Goal: Information Seeking & Learning: Check status

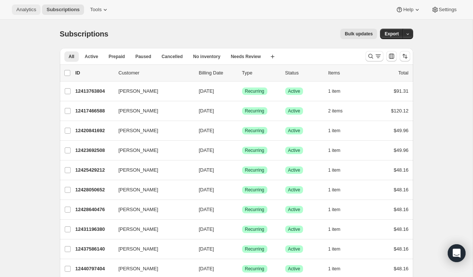
click at [26, 13] on button "Analytics" at bounding box center [26, 9] width 29 height 10
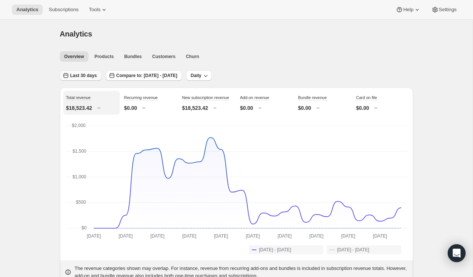
click at [77, 76] on span "Last 30 days" at bounding box center [83, 76] width 27 height 6
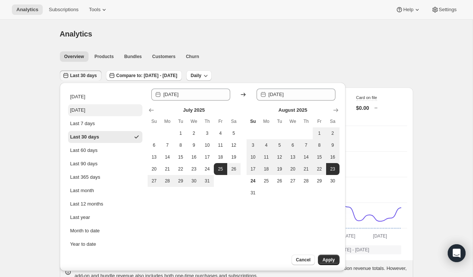
click at [85, 104] on ul "[DATE] [DATE] Last 7 days Last 30 days Last 60 days Last 90 days Last 365 days …" at bounding box center [105, 170] width 74 height 159
click at [85, 110] on div "[DATE]" at bounding box center [77, 109] width 15 height 7
type input "[DATE]"
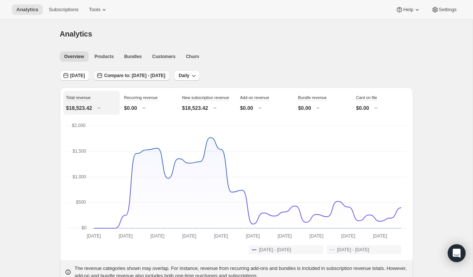
click at [165, 73] on span "Compare to: [DATE] - [DATE]" at bounding box center [134, 76] width 61 height 6
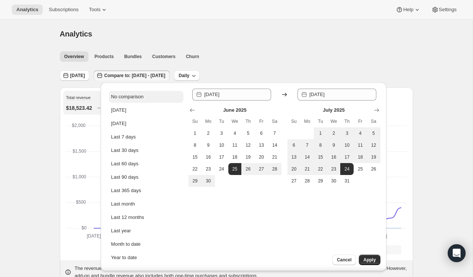
click at [117, 100] on button "No comparison" at bounding box center [146, 97] width 74 height 12
type input "[DATE]"
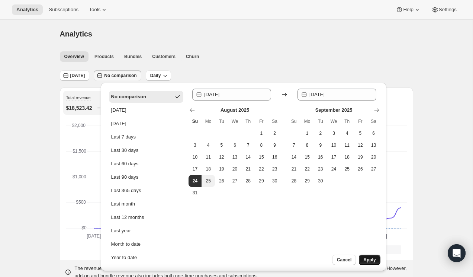
click at [377, 262] on button "Apply" at bounding box center [369, 260] width 21 height 10
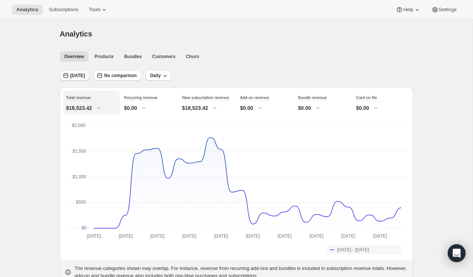
click at [77, 74] on span "[DATE]" at bounding box center [77, 76] width 15 height 6
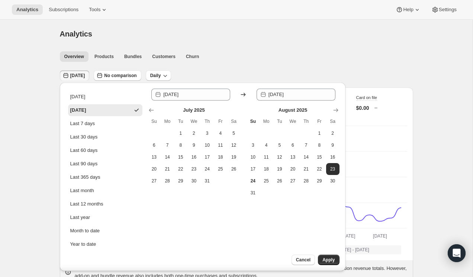
click at [86, 112] on div "[DATE]" at bounding box center [78, 109] width 16 height 7
click at [330, 260] on span "Apply" at bounding box center [329, 260] width 12 height 6
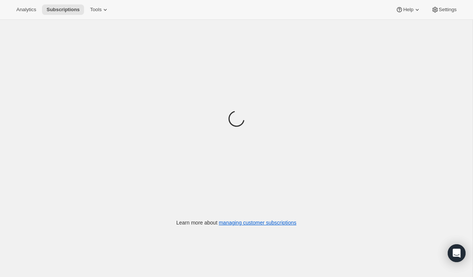
scroll to position [1, 0]
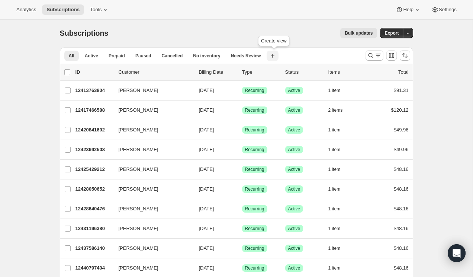
click at [276, 56] on icon "button" at bounding box center [272, 55] width 7 height 7
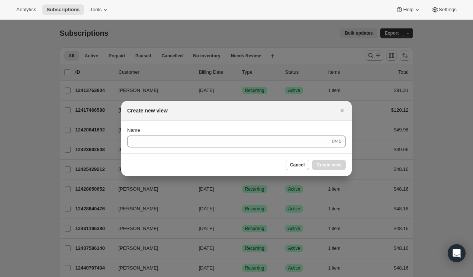
click at [299, 167] on span "Cancel" at bounding box center [297, 165] width 15 height 6
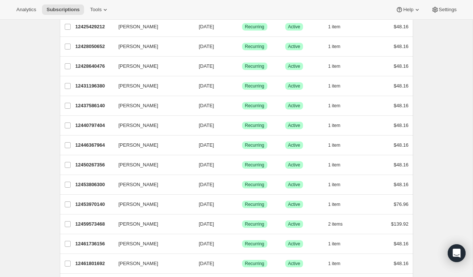
scroll to position [136, 0]
